Goal: Task Accomplishment & Management: Use online tool/utility

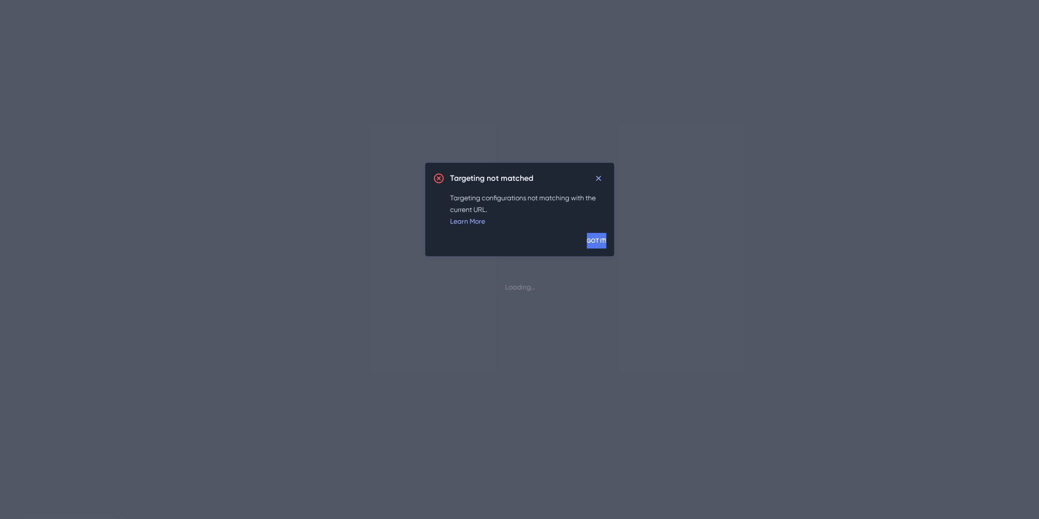
click at [587, 237] on span "GOT IT!" at bounding box center [596, 241] width 19 height 8
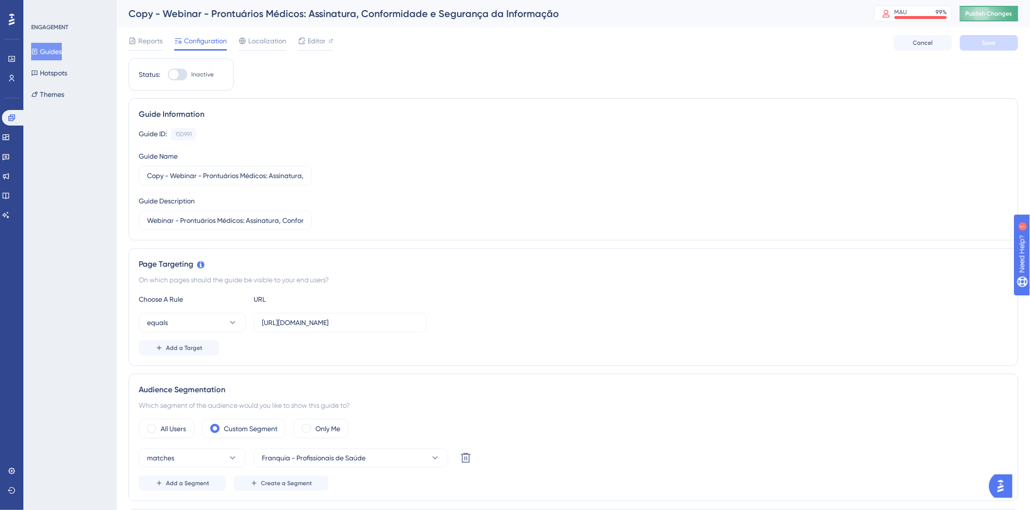
click at [998, 12] on span "Publish Changes" at bounding box center [989, 14] width 47 height 8
click at [178, 67] on div "Status: Inactive" at bounding box center [181, 74] width 105 height 32
click at [181, 78] on div at bounding box center [177, 75] width 19 height 12
click at [168, 75] on input "Inactive" at bounding box center [168, 75] width 0 height 0
checkbox input "false"
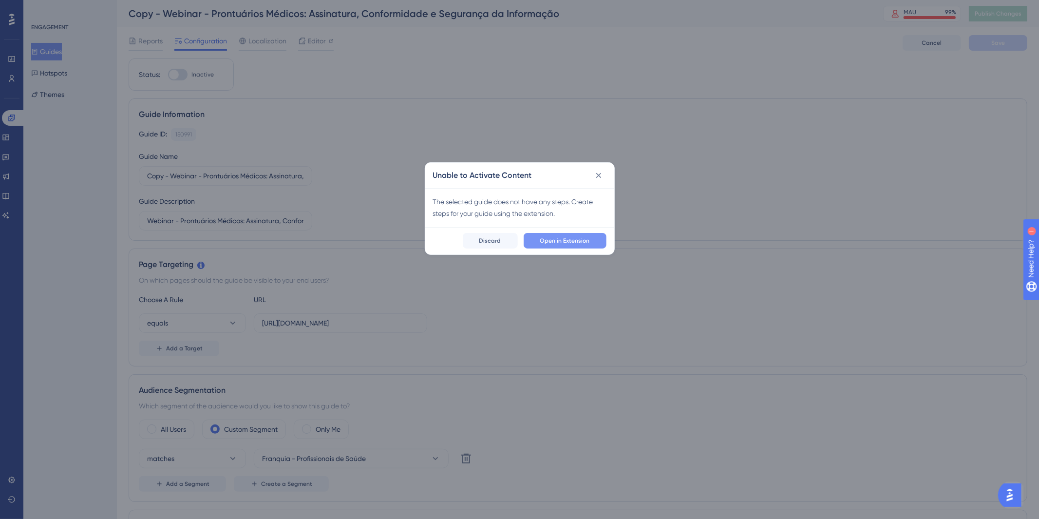
click at [566, 237] on span "Open in Extension" at bounding box center [565, 241] width 50 height 8
